Goal: Information Seeking & Learning: Learn about a topic

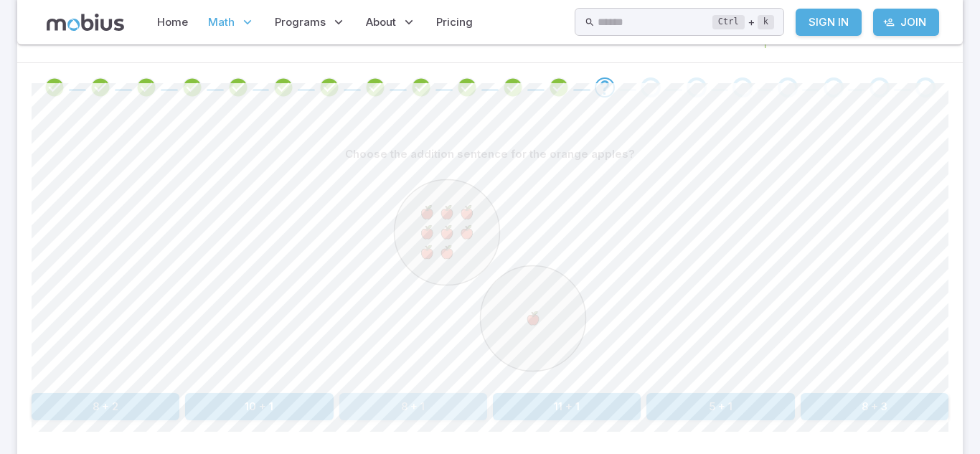
click at [451, 411] on button "8 + 1" at bounding box center [413, 406] width 148 height 27
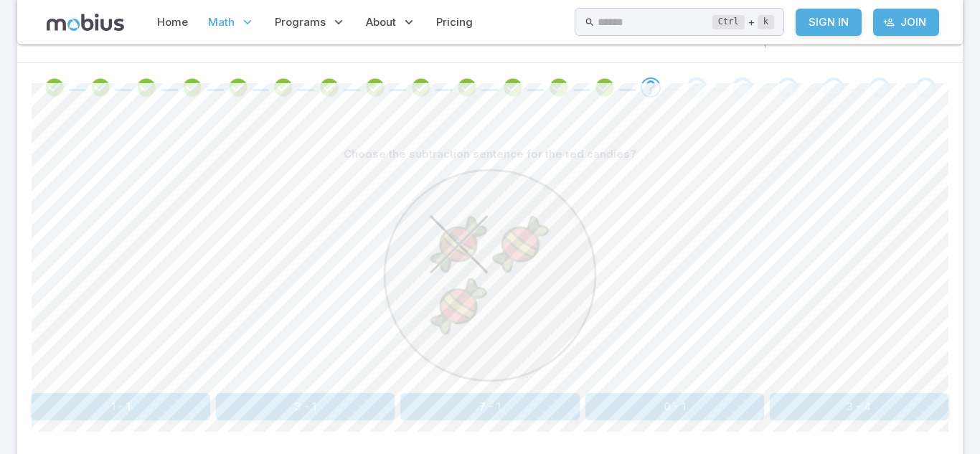
click at [735, 167] on div "Choose the subtraction sentence for the red candies?" at bounding box center [490, 154] width 917 height 27
click at [316, 400] on button "3 - 1" at bounding box center [305, 406] width 179 height 27
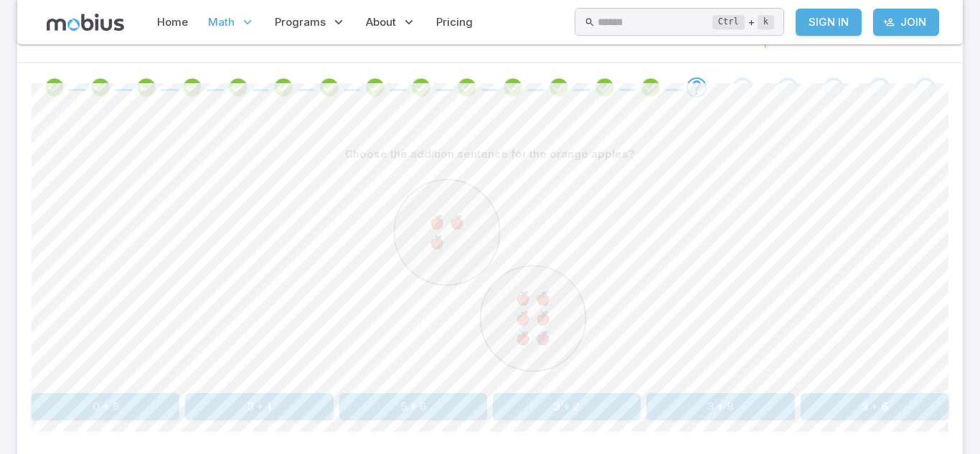
click at [854, 404] on button "3 + 6" at bounding box center [875, 406] width 148 height 27
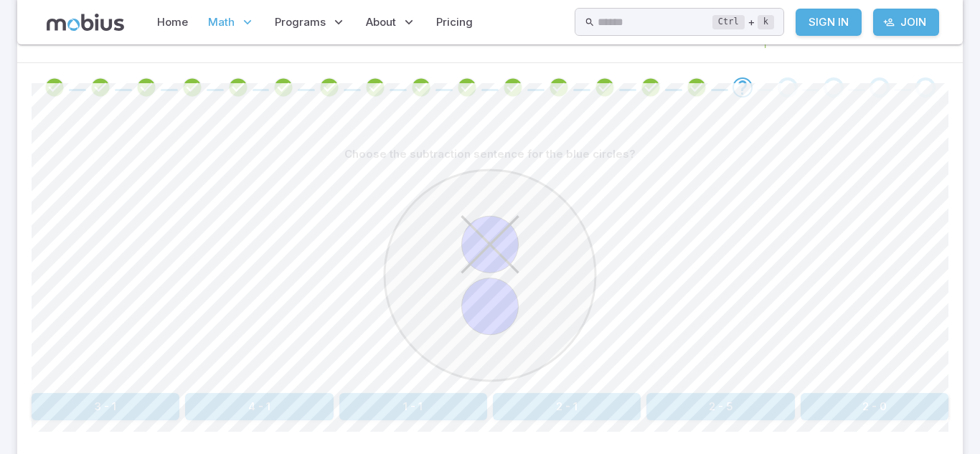
click at [528, 399] on button "2 - 1" at bounding box center [567, 406] width 148 height 27
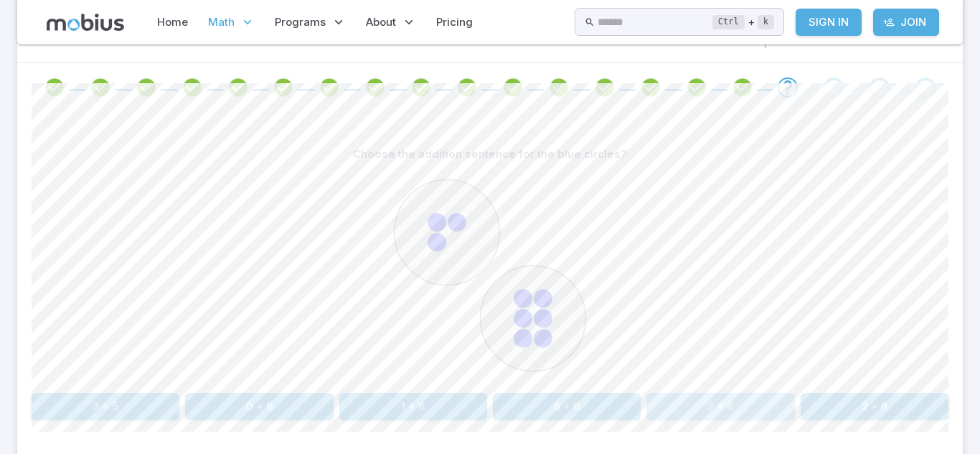
click at [775, 407] on button "3 + 6" at bounding box center [721, 406] width 148 height 27
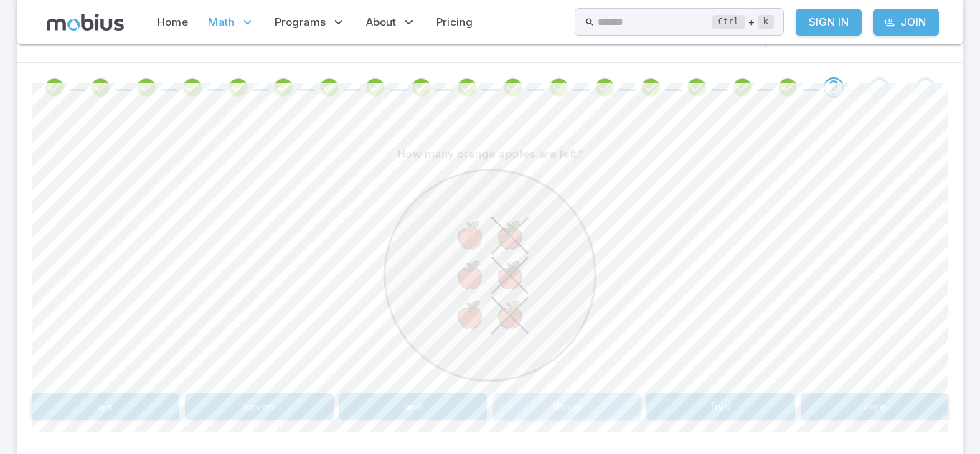
click at [621, 411] on button "three" at bounding box center [567, 406] width 148 height 27
click at [482, 416] on button "three" at bounding box center [489, 406] width 179 height 27
click at [435, 400] on button "5 - 3" at bounding box center [413, 406] width 148 height 27
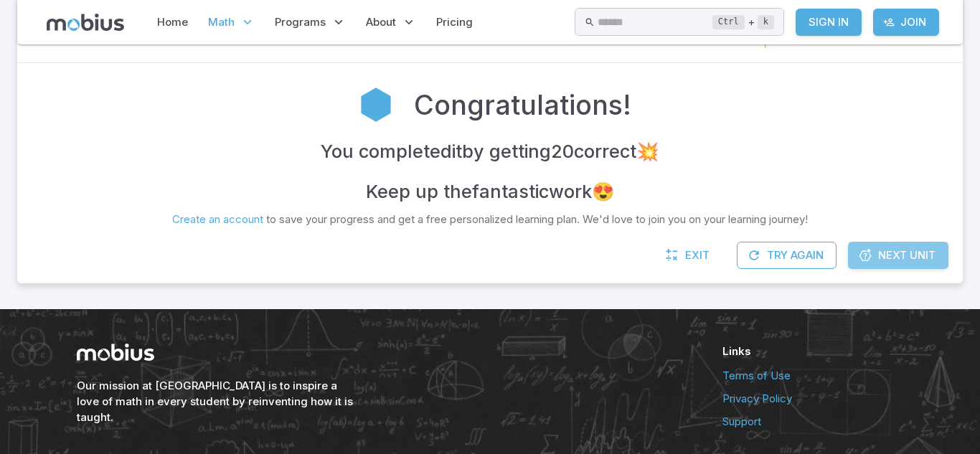
click at [915, 266] on link "Next Unit" at bounding box center [898, 255] width 100 height 27
